Goal: Task Accomplishment & Management: Use online tool/utility

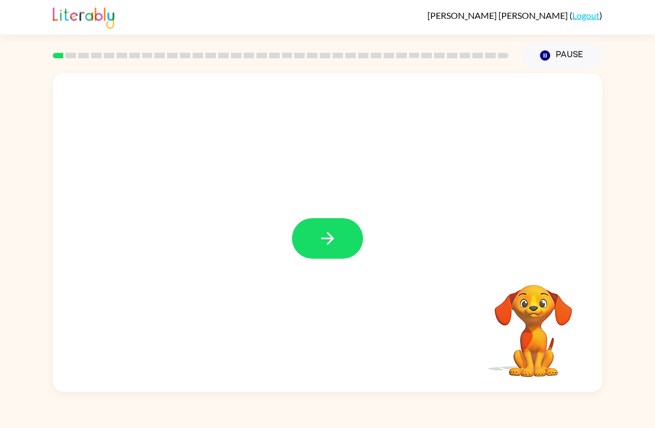
click at [324, 243] on icon "button" at bounding box center [327, 238] width 19 height 19
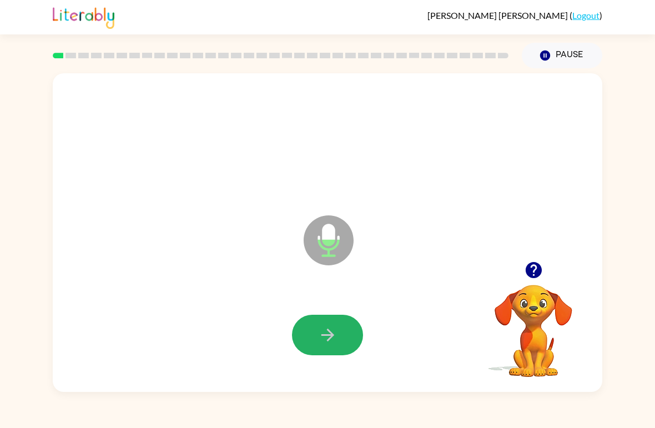
click at [321, 334] on icon "button" at bounding box center [327, 335] width 19 height 19
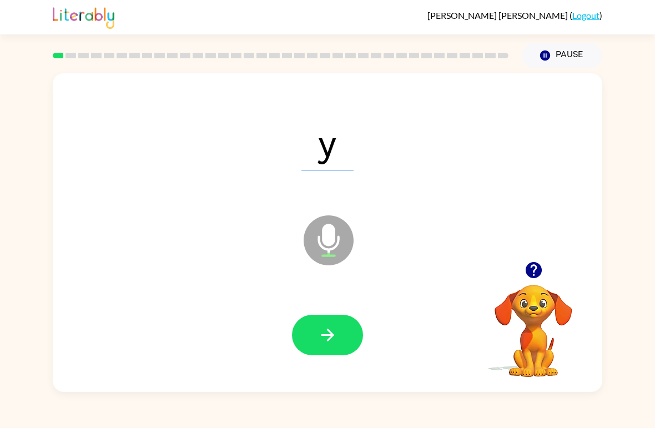
click at [322, 316] on button "button" at bounding box center [327, 335] width 71 height 41
click at [340, 333] on button "button" at bounding box center [327, 335] width 71 height 41
click at [341, 352] on button "button" at bounding box center [327, 335] width 71 height 41
click at [342, 318] on button "button" at bounding box center [327, 335] width 71 height 41
click at [323, 328] on icon "button" at bounding box center [327, 335] width 19 height 19
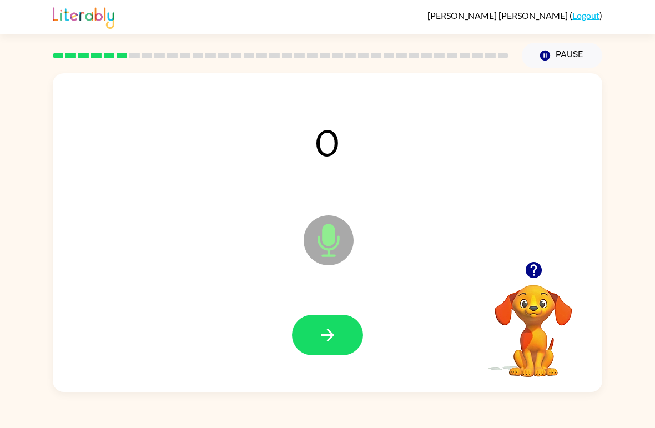
click at [324, 317] on button "button" at bounding box center [327, 335] width 71 height 41
click at [321, 345] on icon "button" at bounding box center [327, 335] width 19 height 19
click at [334, 321] on button "button" at bounding box center [327, 335] width 71 height 41
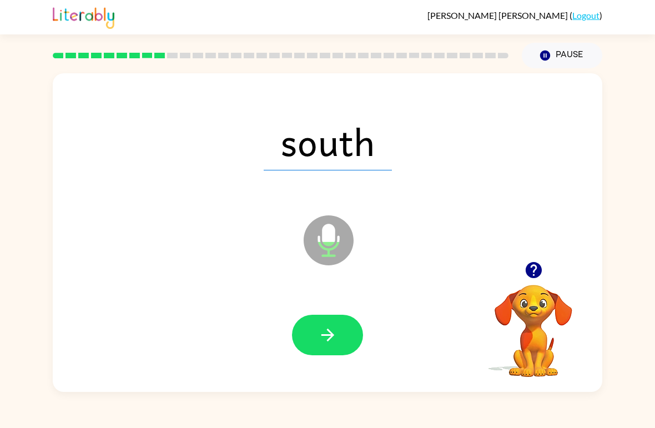
click at [339, 346] on button "button" at bounding box center [327, 335] width 71 height 41
click at [344, 331] on button "button" at bounding box center [327, 335] width 71 height 41
click at [338, 342] on button "button" at bounding box center [327, 335] width 71 height 41
click at [324, 351] on button "button" at bounding box center [327, 335] width 71 height 41
click at [321, 349] on button "button" at bounding box center [327, 335] width 71 height 41
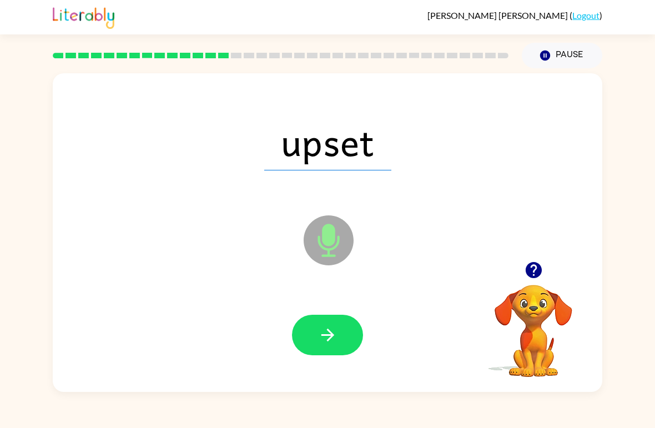
click at [337, 331] on icon "button" at bounding box center [327, 335] width 19 height 19
click at [325, 365] on div at bounding box center [328, 336] width 528 height 92
click at [334, 342] on icon "button" at bounding box center [327, 335] width 19 height 19
click at [326, 352] on button "button" at bounding box center [327, 335] width 71 height 41
click at [338, 354] on button "button" at bounding box center [327, 335] width 71 height 41
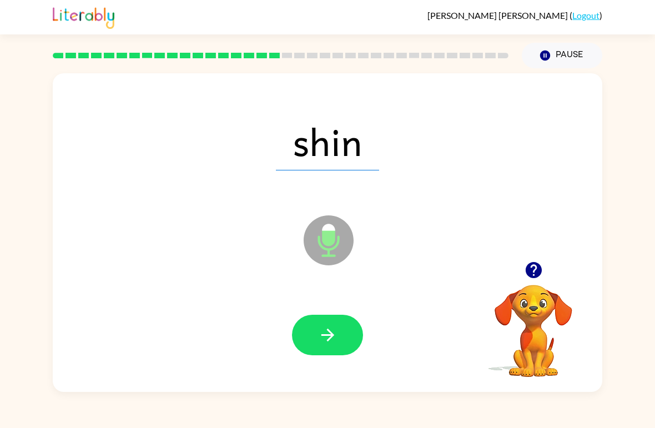
click at [331, 342] on icon "button" at bounding box center [327, 335] width 19 height 19
click at [314, 337] on button "button" at bounding box center [327, 335] width 71 height 41
click at [327, 349] on button "button" at bounding box center [327, 335] width 71 height 41
click at [326, 345] on icon "button" at bounding box center [327, 335] width 19 height 19
click at [328, 340] on icon "button" at bounding box center [327, 335] width 13 height 13
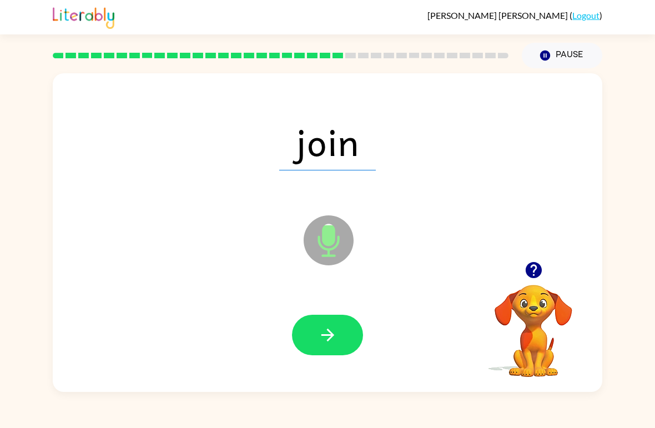
click at [315, 343] on button "button" at bounding box center [327, 335] width 71 height 41
click at [329, 337] on icon "button" at bounding box center [327, 335] width 19 height 19
click at [338, 335] on button "button" at bounding box center [327, 335] width 71 height 41
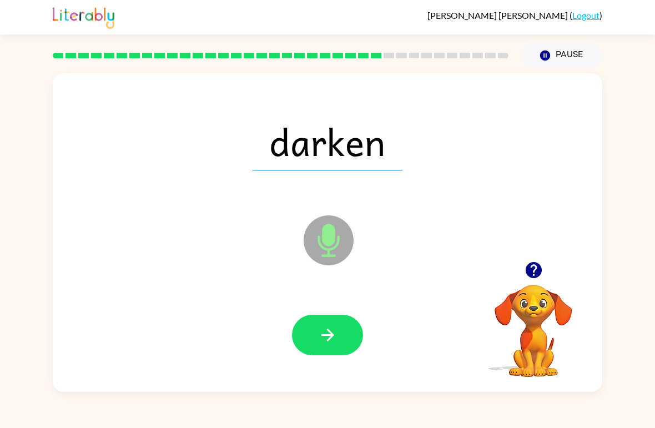
click at [316, 342] on button "button" at bounding box center [327, 335] width 71 height 41
click at [329, 344] on icon "button" at bounding box center [327, 335] width 19 height 19
click at [314, 343] on button "button" at bounding box center [327, 335] width 71 height 41
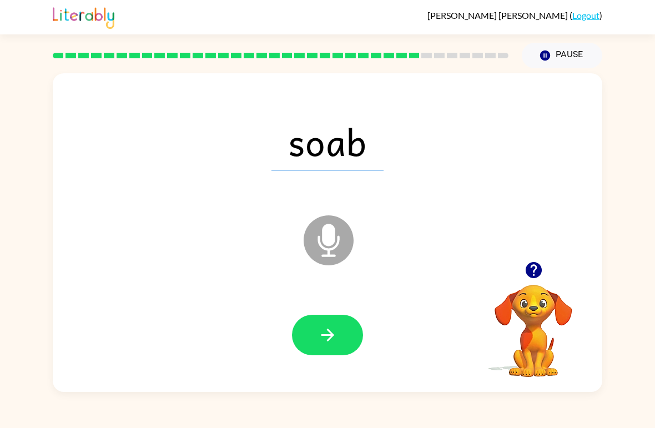
click at [324, 339] on icon "button" at bounding box center [327, 335] width 19 height 19
click at [326, 343] on icon "button" at bounding box center [327, 335] width 19 height 19
click at [313, 336] on button "button" at bounding box center [327, 335] width 71 height 41
click at [314, 349] on button "button" at bounding box center [327, 335] width 71 height 41
click at [311, 356] on button "button" at bounding box center [327, 335] width 71 height 41
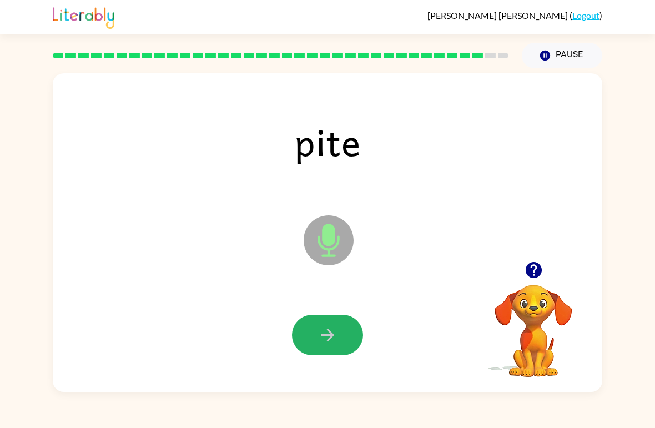
click at [318, 348] on button "button" at bounding box center [327, 335] width 71 height 41
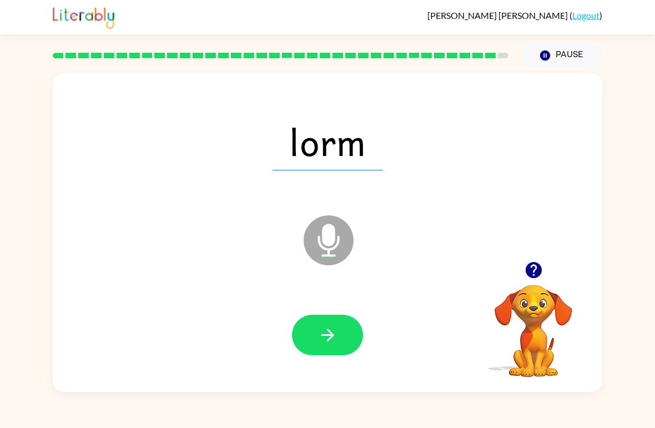
click at [334, 353] on button "button" at bounding box center [327, 335] width 71 height 41
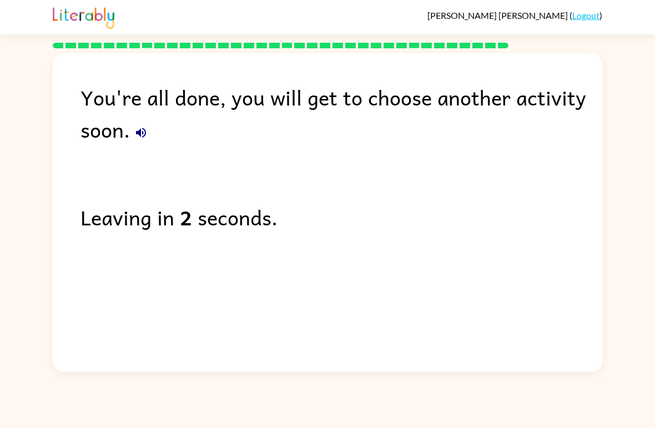
click at [150, 139] on button "button" at bounding box center [141, 133] width 22 height 22
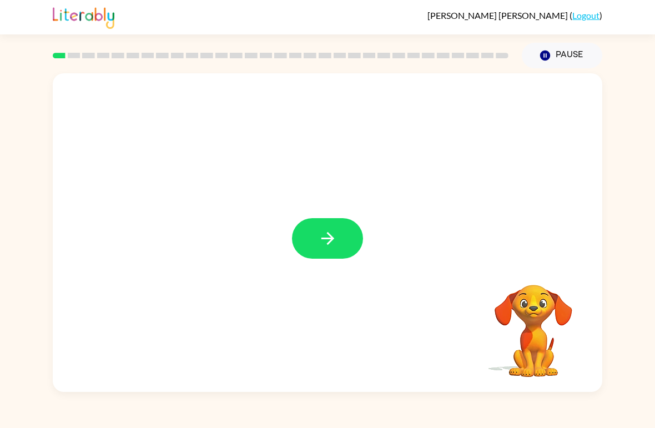
click at [329, 256] on button "button" at bounding box center [327, 238] width 71 height 41
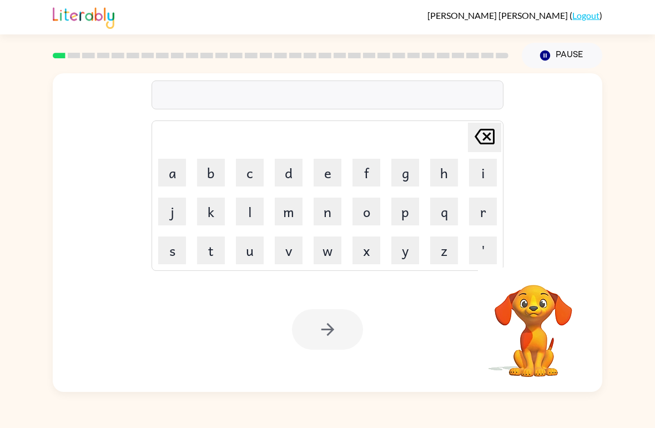
click at [481, 213] on button "r" at bounding box center [483, 212] width 28 height 28
click at [214, 173] on button "b" at bounding box center [211, 173] width 28 height 28
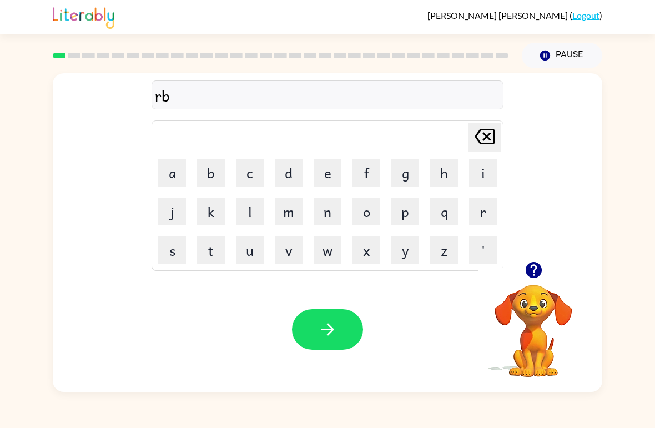
click at [330, 338] on icon "button" at bounding box center [327, 329] width 19 height 19
click at [287, 208] on button "m" at bounding box center [289, 212] width 28 height 28
click at [363, 211] on button "o" at bounding box center [367, 212] width 28 height 28
click at [257, 256] on button "u" at bounding box center [250, 251] width 28 height 28
click at [216, 250] on button "t" at bounding box center [211, 251] width 28 height 28
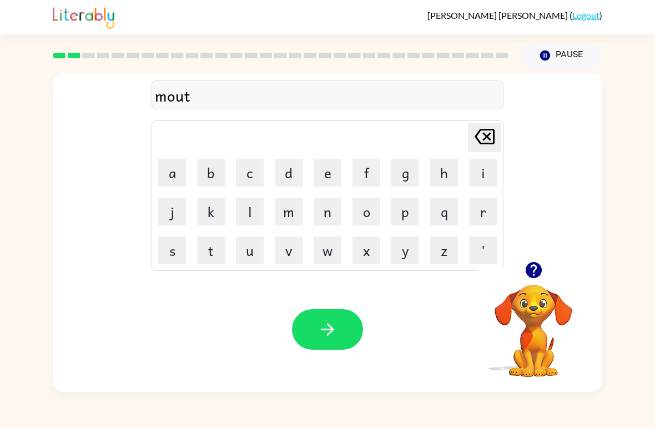
click at [440, 169] on button "h" at bounding box center [445, 173] width 28 height 28
click at [326, 338] on icon "button" at bounding box center [327, 329] width 19 height 19
click at [285, 173] on button "d" at bounding box center [289, 173] width 28 height 28
click at [327, 172] on button "e" at bounding box center [328, 173] width 28 height 28
click at [331, 341] on button "button" at bounding box center [327, 329] width 71 height 41
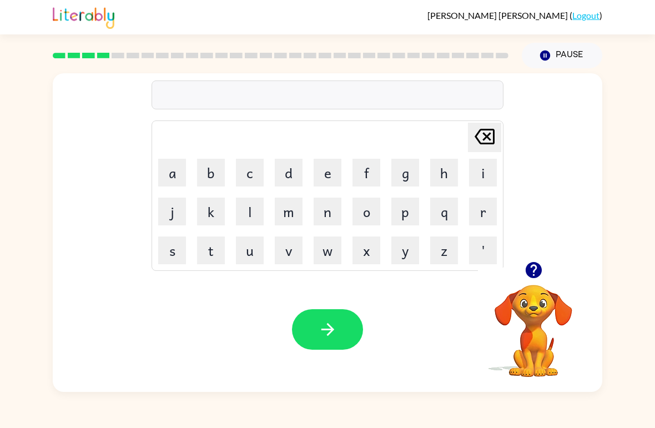
click at [174, 263] on button "s" at bounding box center [172, 251] width 28 height 28
click at [408, 209] on button "p" at bounding box center [406, 212] width 28 height 28
click at [367, 216] on button "o" at bounding box center [367, 212] width 28 height 28
click at [211, 256] on button "t" at bounding box center [211, 251] width 28 height 28
click at [317, 327] on button "button" at bounding box center [327, 329] width 71 height 41
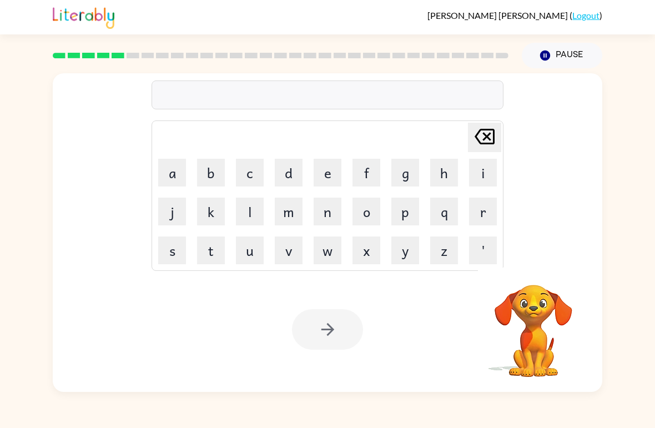
click at [173, 258] on button "s" at bounding box center [172, 251] width 28 height 28
click at [335, 248] on button "w" at bounding box center [328, 251] width 28 height 28
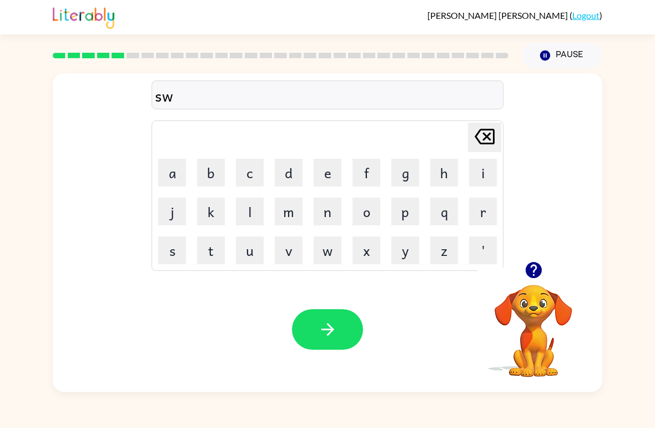
click at [315, 176] on button "e" at bounding box center [328, 173] width 28 height 28
click at [399, 207] on button "p" at bounding box center [406, 212] width 28 height 28
click at [211, 258] on button "t" at bounding box center [211, 251] width 28 height 28
click at [324, 346] on button "button" at bounding box center [327, 329] width 71 height 41
click at [318, 167] on button "e" at bounding box center [328, 173] width 28 height 28
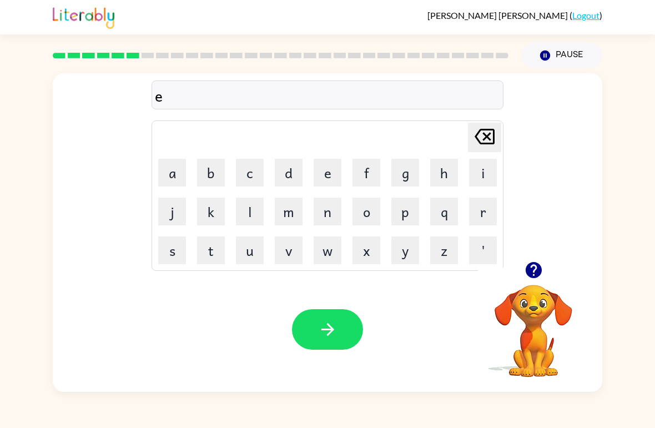
click at [483, 126] on icon "Delete Delete last character input" at bounding box center [485, 136] width 27 height 27
click at [399, 214] on button "p" at bounding box center [406, 212] width 28 height 28
click at [482, 175] on button "i" at bounding box center [483, 173] width 28 height 28
click at [323, 173] on button "e" at bounding box center [328, 173] width 28 height 28
click at [334, 349] on button "button" at bounding box center [327, 329] width 71 height 41
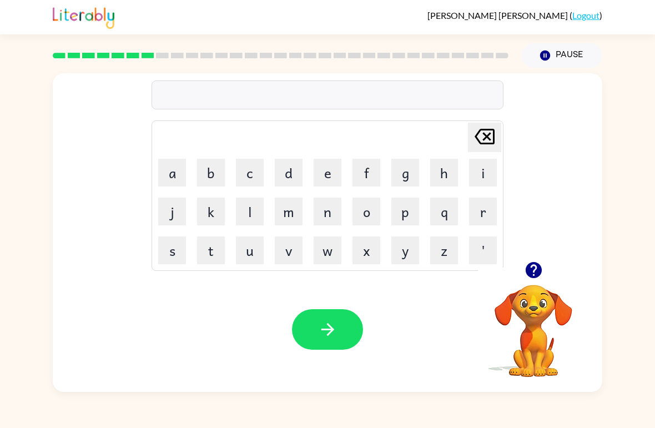
click at [239, 174] on button "c" at bounding box center [250, 173] width 28 height 28
click at [172, 176] on button "a" at bounding box center [172, 173] width 28 height 28
click at [322, 209] on button "n" at bounding box center [328, 212] width 28 height 28
click at [286, 171] on button "d" at bounding box center [289, 173] width 28 height 28
click at [323, 164] on button "e" at bounding box center [328, 173] width 28 height 28
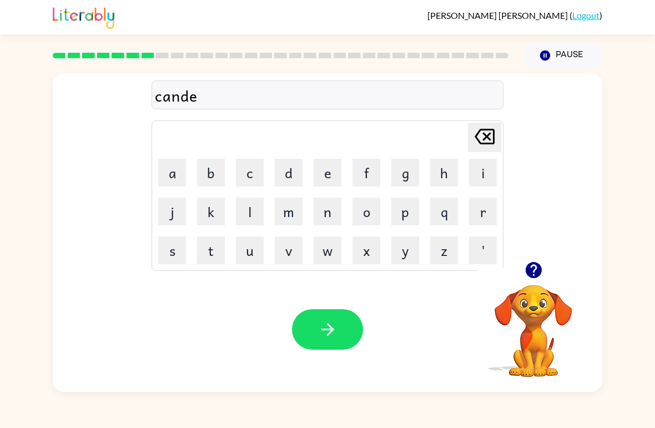
click at [249, 211] on button "l" at bounding box center [250, 212] width 28 height 28
click at [254, 215] on button "l" at bounding box center [250, 212] width 28 height 28
click at [316, 334] on button "button" at bounding box center [327, 329] width 71 height 41
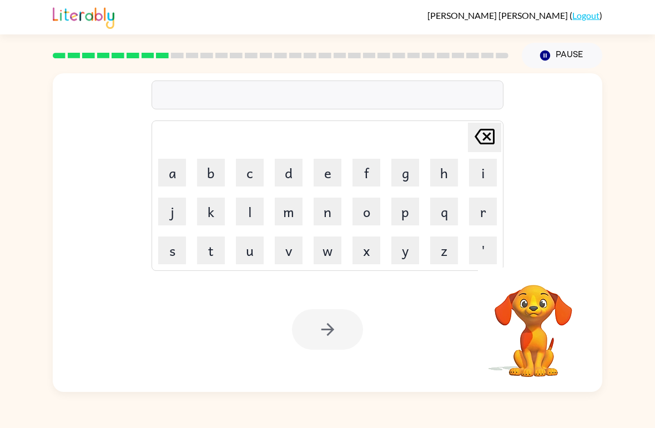
click at [209, 183] on button "b" at bounding box center [211, 173] width 28 height 28
click at [174, 170] on button "a" at bounding box center [172, 173] width 28 height 28
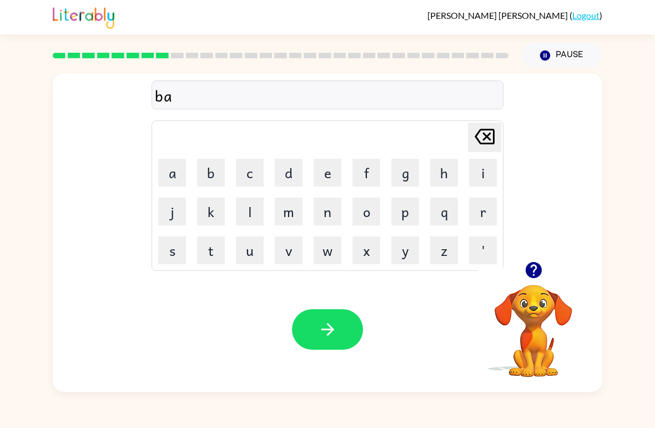
click at [206, 251] on button "t" at bounding box center [211, 251] width 28 height 28
click at [446, 167] on button "h" at bounding box center [445, 173] width 28 height 28
click at [323, 328] on icon "button" at bounding box center [327, 329] width 19 height 19
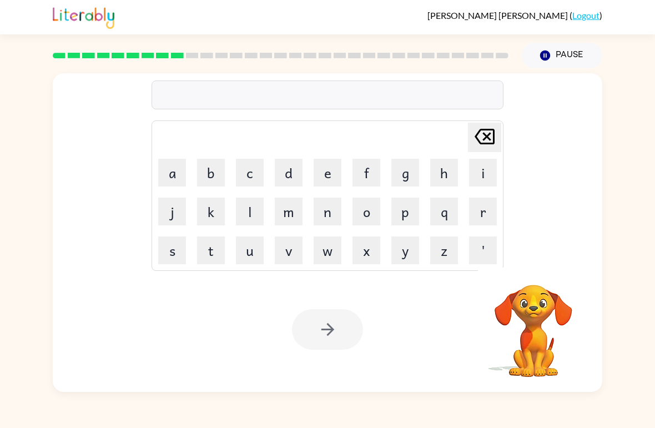
click at [531, 302] on video "Your browser must support playing .mp4 files to use Literably. Please try using…" at bounding box center [533, 323] width 111 height 111
click at [530, 314] on video "Your browser must support playing .mp4 files to use Literably. Please try using…" at bounding box center [533, 323] width 111 height 111
click at [543, 279] on video "Your browser must support playing .mp4 files to use Literably. Please try using…" at bounding box center [533, 323] width 111 height 111
click at [545, 289] on video "Your browser must support playing .mp4 files to use Literably. Please try using…" at bounding box center [533, 323] width 111 height 111
click at [86, 207] on div "Delete Delete last character input a b c d e f g h i j k l m n o p q r s t u v …" at bounding box center [328, 167] width 550 height 188
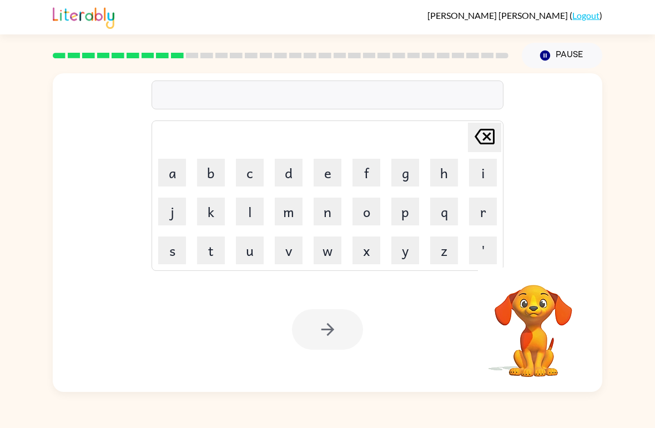
click at [250, 173] on button "c" at bounding box center [250, 173] width 28 height 28
click at [247, 209] on button "l" at bounding box center [250, 212] width 28 height 28
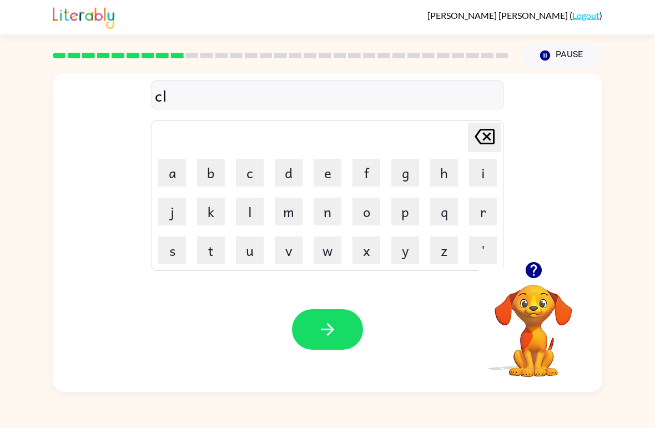
click at [366, 216] on button "o" at bounding box center [367, 212] width 28 height 28
click at [337, 219] on button "n" at bounding box center [328, 212] width 28 height 28
click at [336, 349] on button "button" at bounding box center [327, 329] width 71 height 41
click at [347, 337] on div at bounding box center [327, 329] width 71 height 41
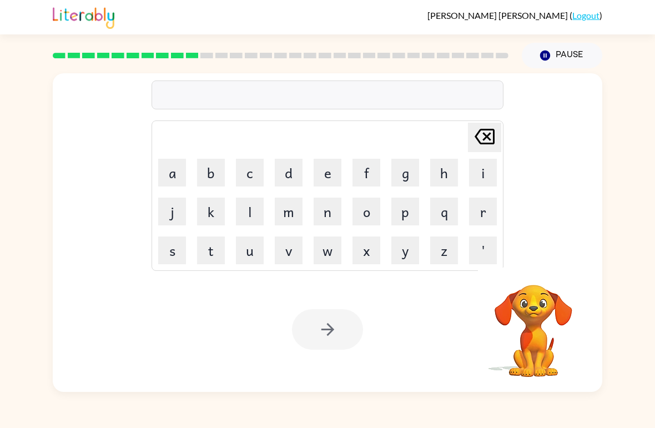
click at [339, 324] on div at bounding box center [327, 329] width 71 height 41
click at [575, 48] on button "Pause Pause" at bounding box center [562, 56] width 81 height 26
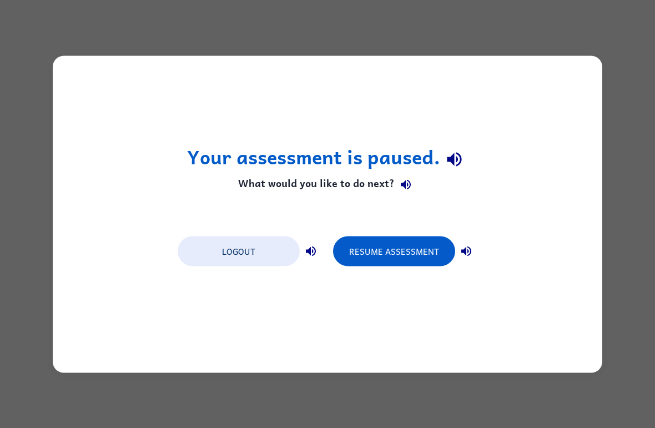
click at [567, 55] on div "Your assessment is paused. What would you like to do next? Logout Resume Assess…" at bounding box center [327, 214] width 655 height 428
click at [457, 157] on icon "button" at bounding box center [454, 159] width 19 height 19
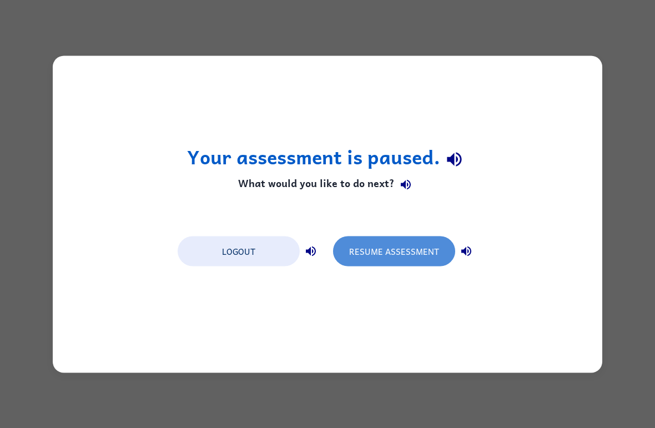
click at [407, 245] on button "Resume Assessment" at bounding box center [394, 251] width 122 height 30
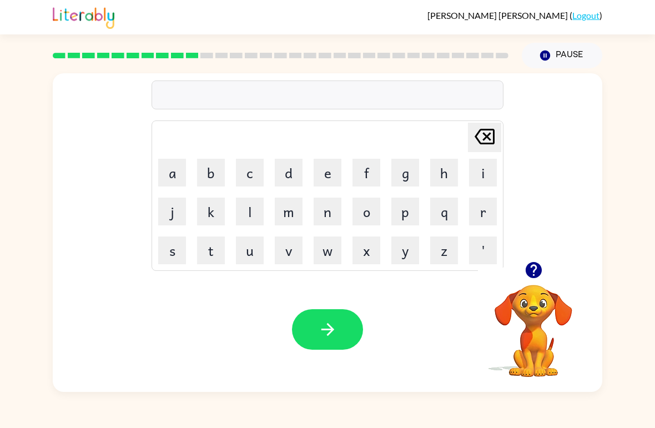
click at [168, 253] on button "s" at bounding box center [172, 251] width 28 height 28
click at [364, 213] on button "o" at bounding box center [367, 212] width 28 height 28
click at [249, 169] on button "c" at bounding box center [250, 173] width 28 height 28
click at [208, 212] on button "k" at bounding box center [211, 212] width 28 height 28
click at [317, 341] on button "button" at bounding box center [327, 329] width 71 height 41
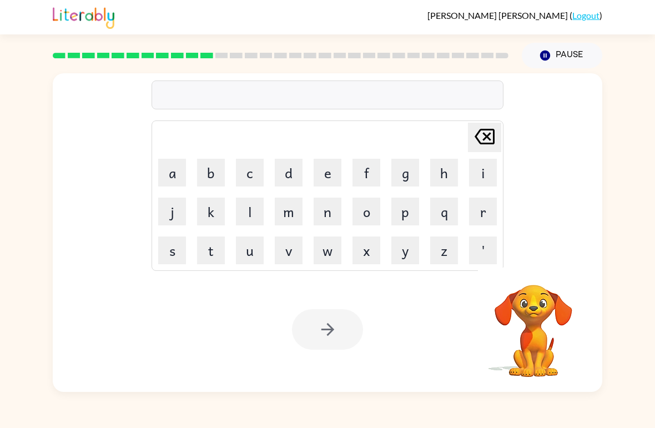
click at [410, 173] on button "g" at bounding box center [406, 173] width 28 height 28
click at [164, 167] on button "a" at bounding box center [172, 173] width 28 height 28
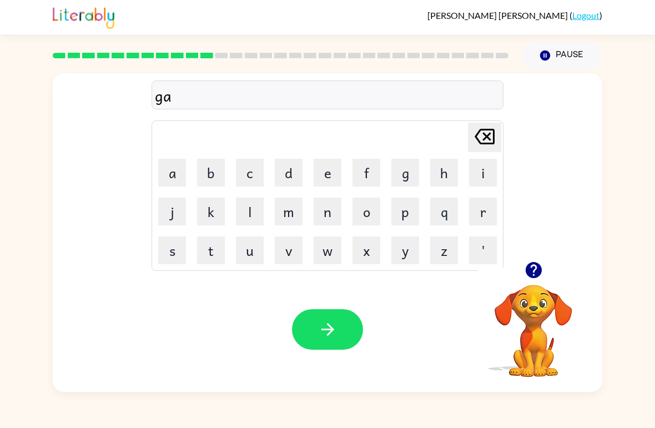
click at [173, 246] on button "s" at bounding box center [172, 251] width 28 height 28
click at [324, 171] on button "e" at bounding box center [328, 173] width 28 height 28
click at [326, 345] on button "button" at bounding box center [327, 329] width 71 height 41
click at [479, 174] on button "i" at bounding box center [483, 173] width 28 height 28
click at [255, 171] on button "c" at bounding box center [250, 173] width 28 height 28
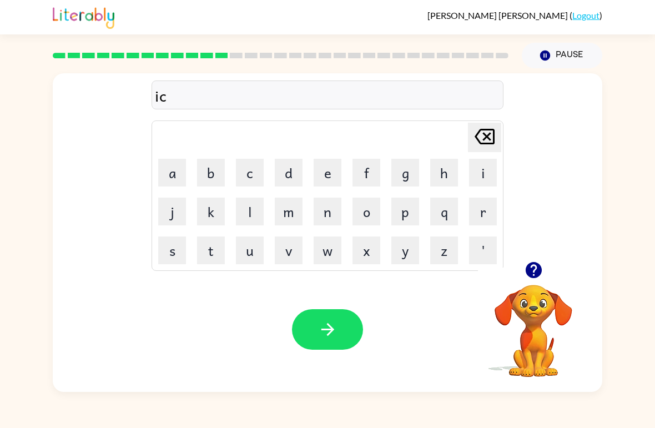
click at [162, 256] on button "s" at bounding box center [172, 251] width 28 height 28
click at [402, 210] on button "p" at bounding box center [406, 212] width 28 height 28
click at [369, 212] on button "o" at bounding box center [367, 212] width 28 height 28
click at [301, 166] on button "d" at bounding box center [289, 173] width 28 height 28
click at [326, 167] on button "e" at bounding box center [328, 173] width 28 height 28
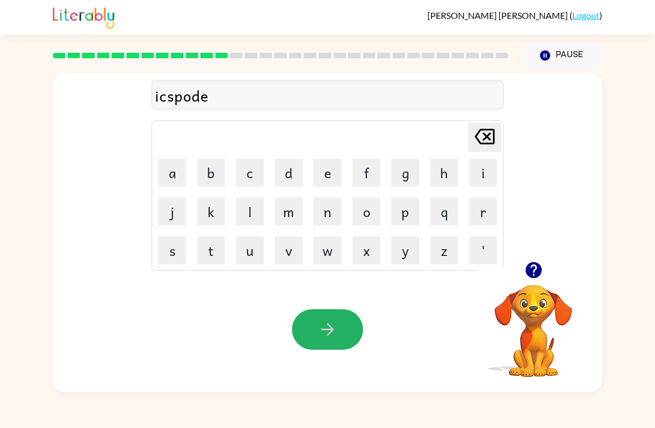
click at [323, 346] on button "button" at bounding box center [327, 329] width 71 height 41
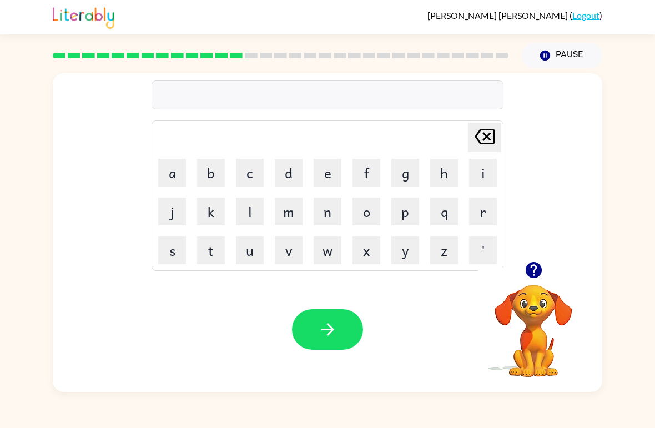
click at [173, 253] on button "s" at bounding box center [172, 251] width 28 height 28
click at [327, 253] on button "w" at bounding box center [328, 251] width 28 height 28
click at [324, 173] on button "e" at bounding box center [328, 173] width 28 height 28
click at [324, 172] on button "e" at bounding box center [328, 173] width 28 height 28
click at [211, 257] on button "t" at bounding box center [211, 251] width 28 height 28
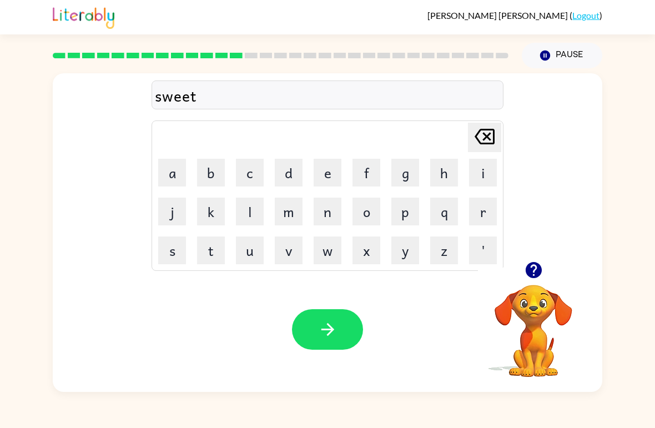
click at [314, 221] on button "n" at bounding box center [328, 212] width 28 height 28
click at [324, 170] on button "e" at bounding box center [328, 173] width 28 height 28
click at [169, 253] on button "s" at bounding box center [172, 251] width 28 height 28
click at [321, 338] on icon "button" at bounding box center [327, 329] width 19 height 19
click at [442, 163] on button "h" at bounding box center [445, 173] width 28 height 28
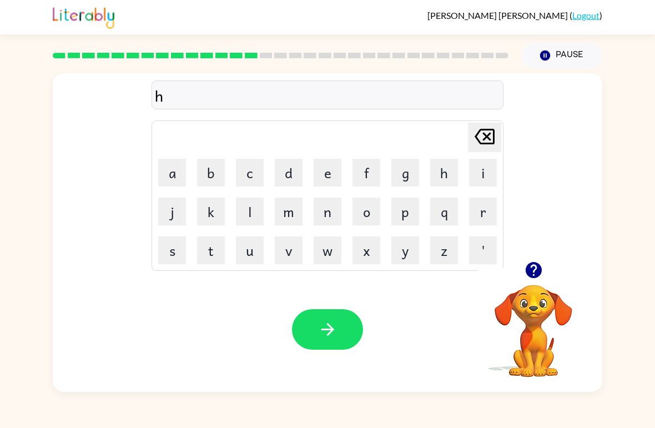
click at [321, 181] on button "e" at bounding box center [328, 173] width 28 height 28
click at [438, 209] on button "q" at bounding box center [445, 212] width 28 height 28
click at [484, 131] on icon at bounding box center [485, 137] width 20 height 16
click at [405, 217] on button "p" at bounding box center [406, 212] width 28 height 28
click at [317, 173] on button "e" at bounding box center [328, 173] width 28 height 28
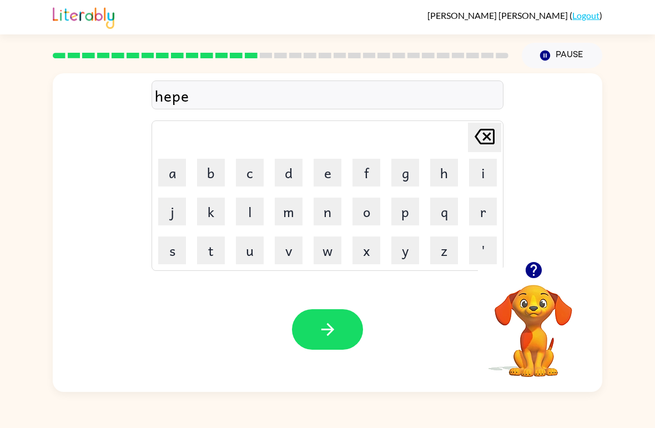
click at [319, 338] on icon "button" at bounding box center [327, 329] width 19 height 19
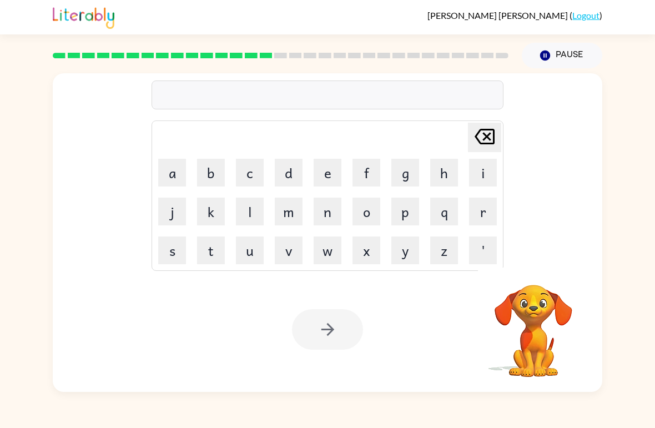
click at [206, 206] on button "k" at bounding box center [211, 212] width 28 height 28
click at [250, 214] on button "l" at bounding box center [250, 212] width 28 height 28
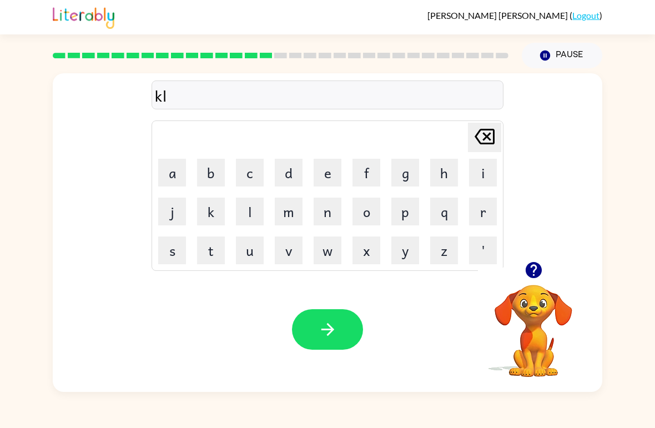
click at [252, 185] on button "c" at bounding box center [250, 173] width 28 height 28
click at [309, 251] on td "w" at bounding box center [328, 251] width 38 height 38
click at [326, 319] on button "button" at bounding box center [327, 329] width 71 height 41
click at [330, 167] on button "e" at bounding box center [328, 173] width 28 height 28
click at [287, 170] on button "d" at bounding box center [289, 173] width 28 height 28
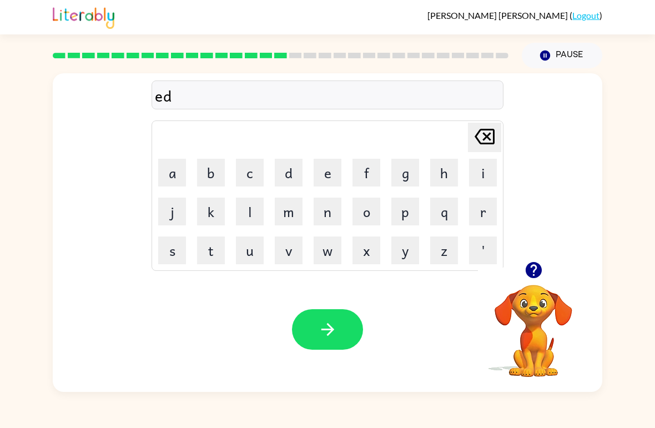
click at [482, 127] on icon "Delete Delete last character input" at bounding box center [485, 136] width 27 height 27
click at [484, 143] on icon "Delete Delete last character input" at bounding box center [485, 136] width 27 height 27
click at [480, 141] on icon "Delete Delete last character input" at bounding box center [485, 136] width 27 height 27
click at [330, 250] on button "w" at bounding box center [328, 251] width 28 height 28
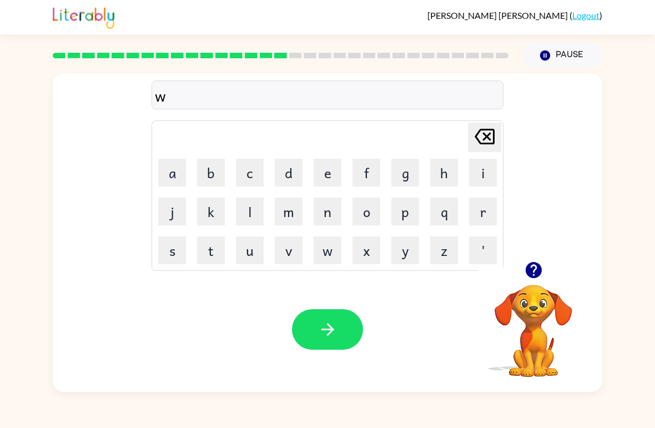
click at [321, 171] on button "e" at bounding box center [328, 173] width 28 height 28
click at [213, 169] on button "b" at bounding box center [211, 173] width 28 height 28
click at [329, 338] on icon "button" at bounding box center [327, 329] width 19 height 19
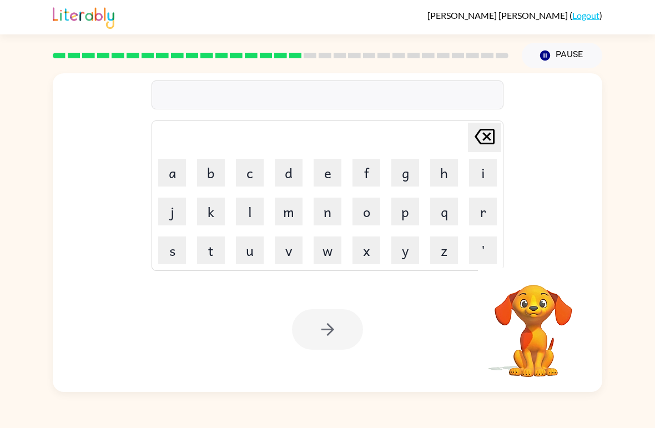
click at [178, 253] on button "s" at bounding box center [172, 251] width 28 height 28
click at [247, 209] on button "l" at bounding box center [250, 212] width 28 height 28
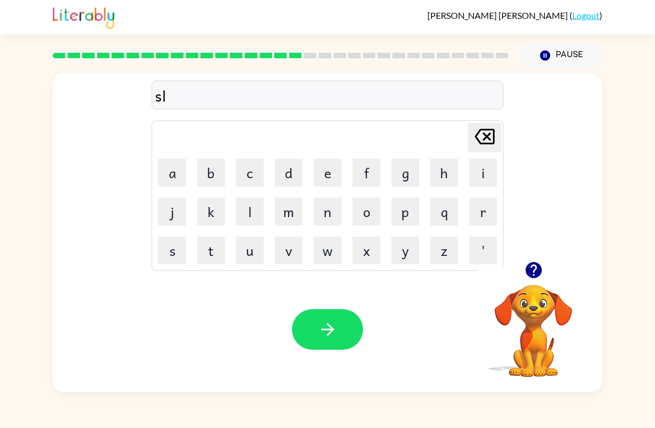
click at [328, 174] on button "e" at bounding box center [328, 173] width 28 height 28
click at [402, 218] on button "p" at bounding box center [406, 212] width 28 height 28
click at [216, 258] on button "t" at bounding box center [211, 251] width 28 height 28
click at [335, 340] on button "button" at bounding box center [327, 329] width 71 height 41
click at [406, 211] on button "p" at bounding box center [406, 212] width 28 height 28
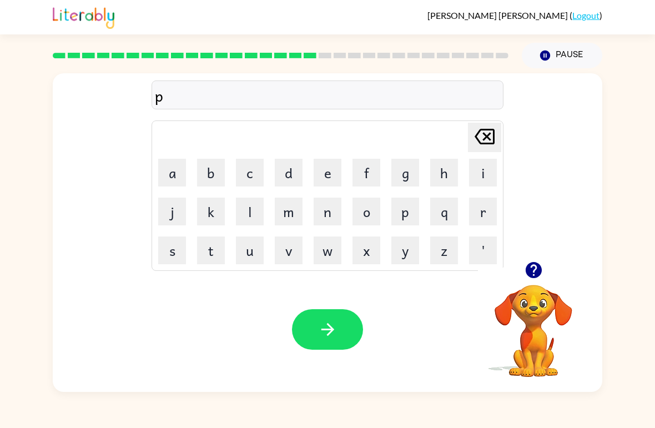
click at [278, 207] on button "m" at bounding box center [289, 212] width 28 height 28
click at [319, 340] on button "button" at bounding box center [327, 329] width 71 height 41
click at [338, 183] on button "e" at bounding box center [328, 173] width 28 height 28
click at [323, 350] on button "button" at bounding box center [327, 329] width 71 height 41
click at [281, 207] on button "m" at bounding box center [289, 212] width 28 height 28
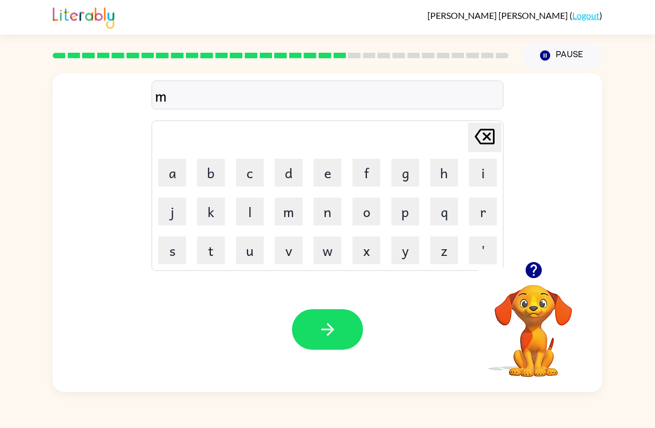
click at [254, 211] on button "l" at bounding box center [250, 212] width 28 height 28
click at [324, 177] on button "e" at bounding box center [328, 173] width 28 height 28
click at [280, 176] on button "d" at bounding box center [289, 173] width 28 height 28
click at [238, 178] on button "c" at bounding box center [250, 173] width 28 height 28
click at [326, 349] on button "button" at bounding box center [327, 329] width 71 height 41
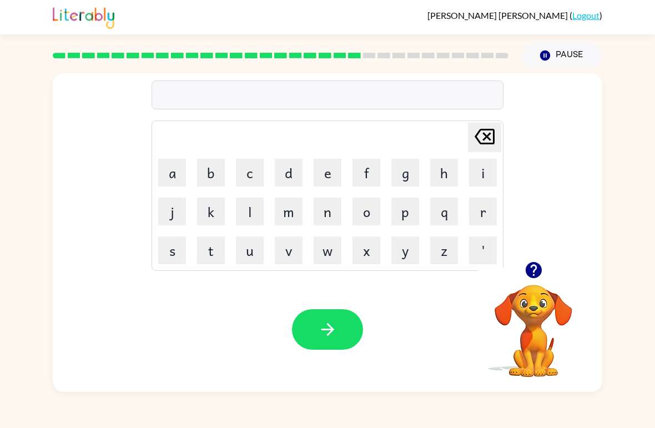
click at [321, 262] on button "w" at bounding box center [328, 251] width 28 height 28
click at [165, 170] on button "a" at bounding box center [172, 173] width 28 height 28
click at [252, 167] on button "c" at bounding box center [250, 173] width 28 height 28
click at [208, 210] on button "k" at bounding box center [211, 212] width 28 height 28
click at [332, 349] on button "button" at bounding box center [327, 329] width 71 height 41
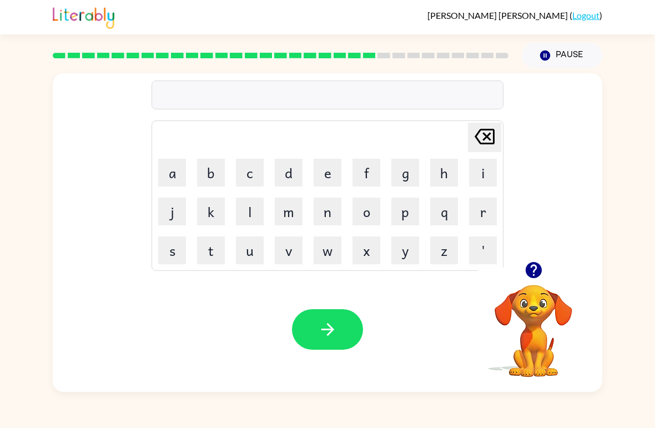
click at [291, 218] on button "m" at bounding box center [289, 212] width 28 height 28
click at [322, 176] on button "e" at bounding box center [328, 173] width 28 height 28
click at [251, 213] on button "l" at bounding box center [250, 212] width 28 height 28
click at [208, 258] on button "t" at bounding box center [211, 251] width 28 height 28
click at [317, 328] on button "button" at bounding box center [327, 329] width 71 height 41
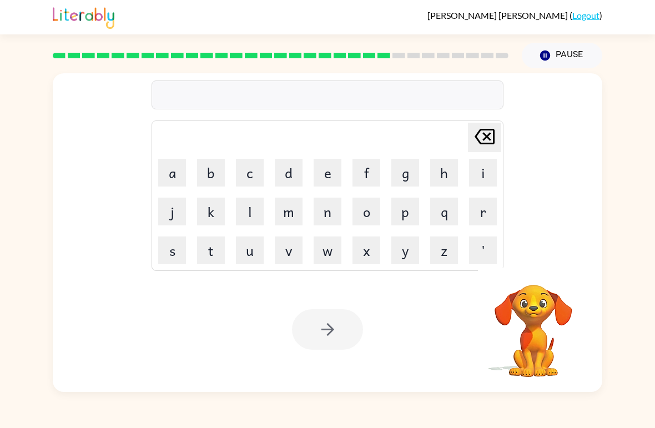
click at [254, 214] on button "l" at bounding box center [250, 212] width 28 height 28
click at [292, 176] on button "d" at bounding box center [289, 173] width 28 height 28
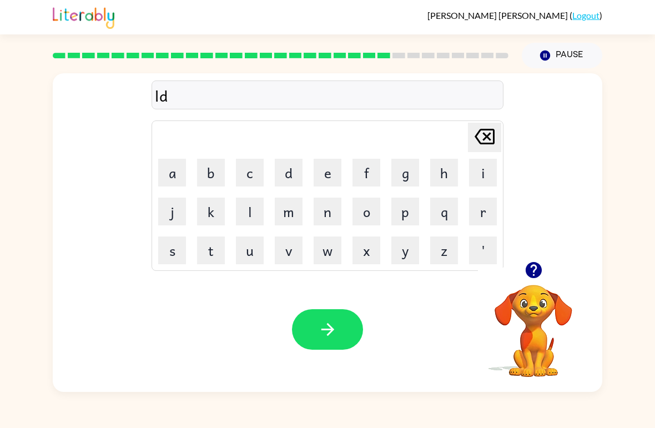
click at [249, 171] on button "c" at bounding box center [250, 173] width 28 height 28
click at [209, 185] on button "b" at bounding box center [211, 173] width 28 height 28
click at [208, 224] on button "k" at bounding box center [211, 212] width 28 height 28
click at [328, 358] on div "Your browser must support playing .mp4 files to use Literably. Please try using…" at bounding box center [328, 329] width 550 height 125
click at [324, 332] on icon "button" at bounding box center [327, 329] width 19 height 19
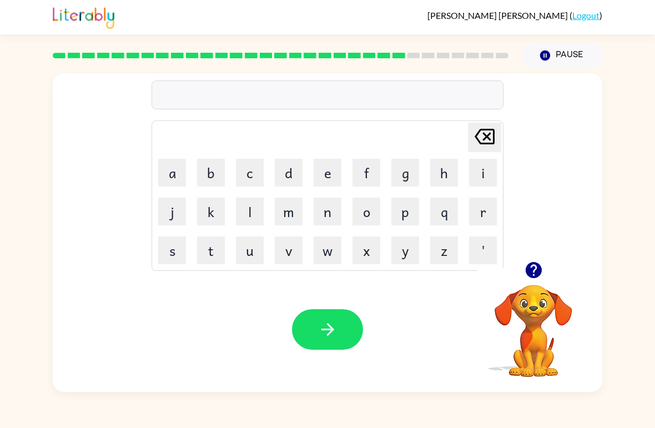
click at [248, 174] on button "c" at bounding box center [250, 173] width 28 height 28
click at [331, 171] on button "e" at bounding box center [328, 173] width 28 height 28
click at [182, 251] on button "s" at bounding box center [172, 251] width 28 height 28
click at [215, 252] on button "t" at bounding box center [211, 251] width 28 height 28
click at [311, 332] on button "button" at bounding box center [327, 329] width 71 height 41
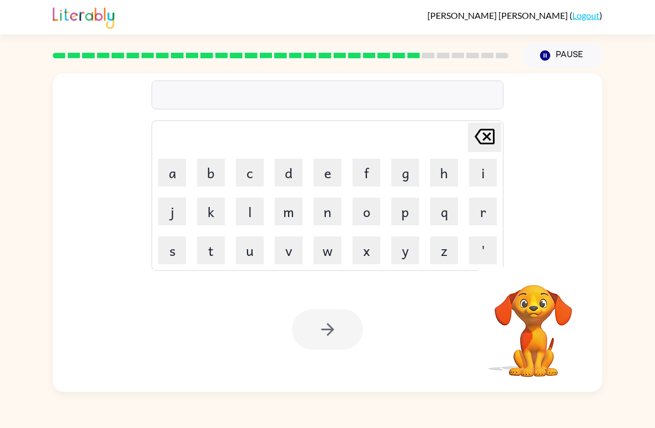
click at [276, 268] on td "v" at bounding box center [289, 251] width 38 height 38
click at [276, 267] on td "v" at bounding box center [289, 251] width 38 height 38
click at [283, 247] on button "v" at bounding box center [289, 251] width 28 height 28
click at [224, 212] on button "k" at bounding box center [211, 212] width 28 height 28
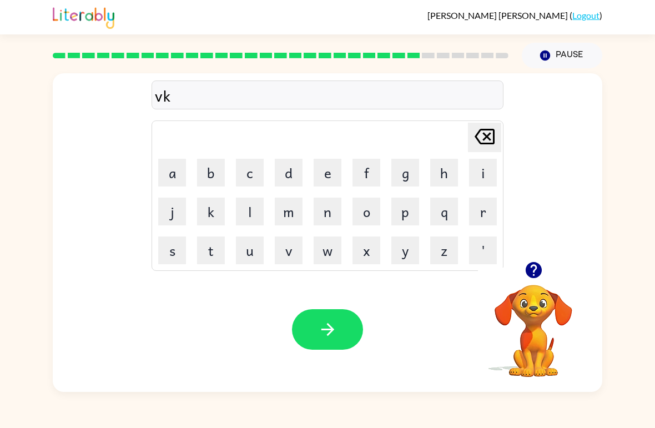
click at [327, 334] on icon "button" at bounding box center [327, 329] width 19 height 19
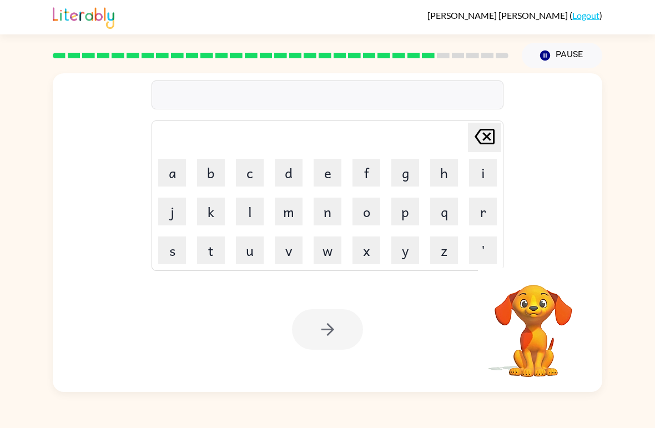
click at [244, 173] on button "c" at bounding box center [250, 173] width 28 height 28
click at [364, 219] on button "o" at bounding box center [367, 212] width 28 height 28
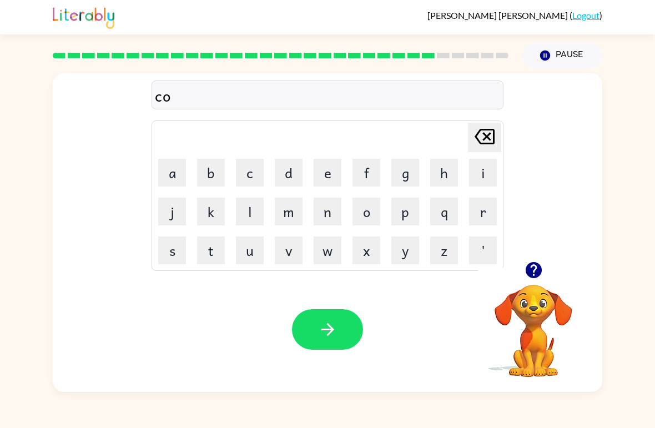
click at [326, 213] on button "n" at bounding box center [328, 212] width 28 height 28
click at [321, 173] on button "e" at bounding box center [328, 173] width 28 height 28
click at [318, 349] on button "button" at bounding box center [327, 329] width 71 height 41
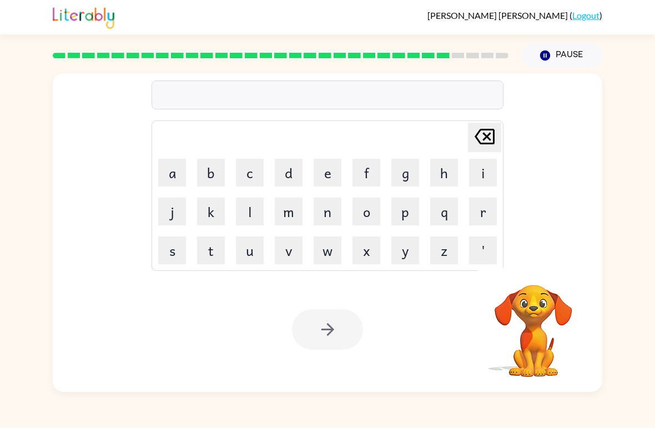
click at [246, 176] on button "c" at bounding box center [250, 173] width 28 height 28
click at [441, 169] on button "h" at bounding box center [445, 173] width 28 height 28
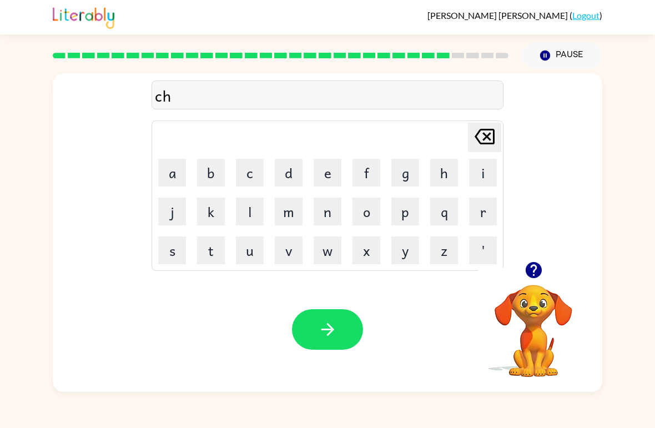
click at [171, 177] on button "a" at bounding box center [172, 173] width 28 height 28
click at [318, 209] on button "n" at bounding box center [328, 212] width 28 height 28
click at [321, 179] on button "e" at bounding box center [328, 173] width 28 height 28
click at [315, 324] on button "button" at bounding box center [327, 329] width 71 height 41
click at [171, 257] on button "s" at bounding box center [172, 251] width 28 height 28
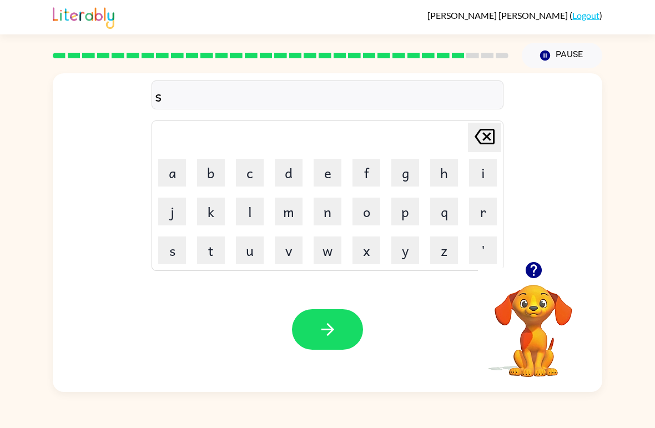
click at [273, 170] on td "d" at bounding box center [289, 173] width 38 height 38
click at [245, 166] on button "c" at bounding box center [250, 173] width 28 height 28
click at [292, 177] on button "d" at bounding box center [289, 173] width 28 height 28
click at [246, 264] on button "u" at bounding box center [250, 251] width 28 height 28
click at [317, 338] on button "button" at bounding box center [327, 329] width 71 height 41
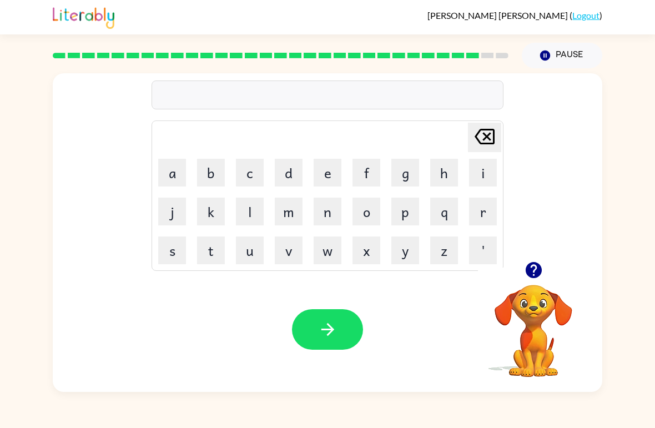
click at [211, 263] on button "t" at bounding box center [211, 251] width 28 height 28
click at [439, 173] on button "h" at bounding box center [445, 173] width 28 height 28
click at [319, 171] on button "e" at bounding box center [328, 173] width 28 height 28
click at [477, 211] on button "r" at bounding box center [483, 212] width 28 height 28
click at [174, 249] on button "s" at bounding box center [172, 251] width 28 height 28
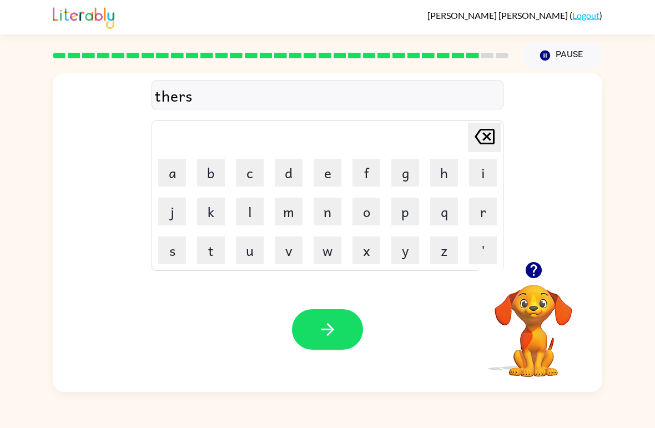
click at [326, 336] on icon "button" at bounding box center [327, 329] width 19 height 19
click at [478, 214] on button "r" at bounding box center [483, 212] width 28 height 28
click at [483, 170] on button "i" at bounding box center [483, 173] width 28 height 28
click at [399, 213] on button "p" at bounding box center [406, 212] width 28 height 28
click at [325, 172] on button "e" at bounding box center [328, 173] width 28 height 28
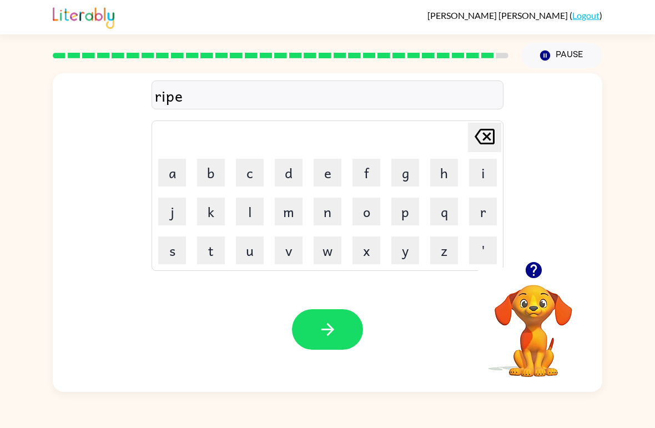
click at [323, 334] on icon "button" at bounding box center [327, 329] width 19 height 19
